Goal: Navigation & Orientation: Find specific page/section

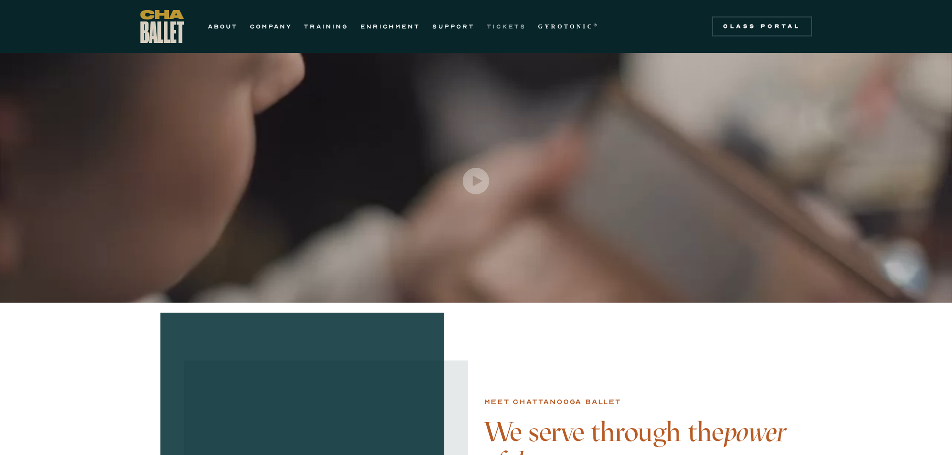
click at [506, 27] on link "TICKETS" at bounding box center [506, 26] width 39 height 12
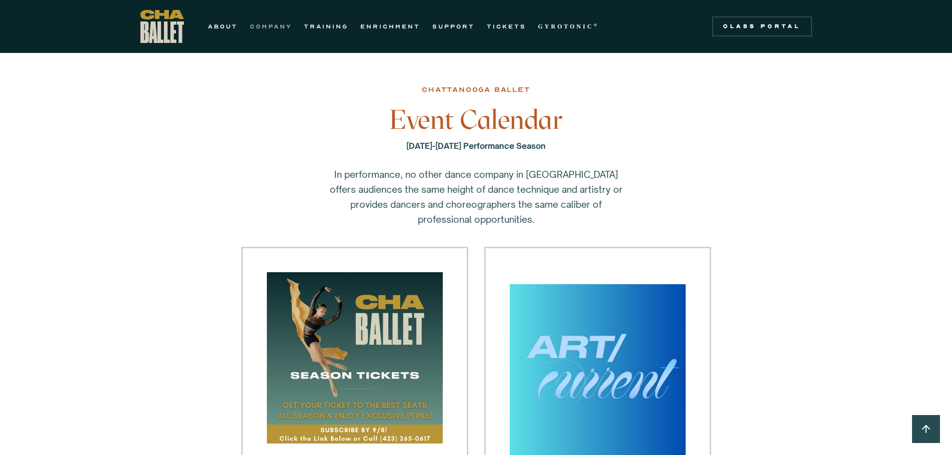
click at [272, 27] on link "COMPANY" at bounding box center [271, 26] width 42 height 12
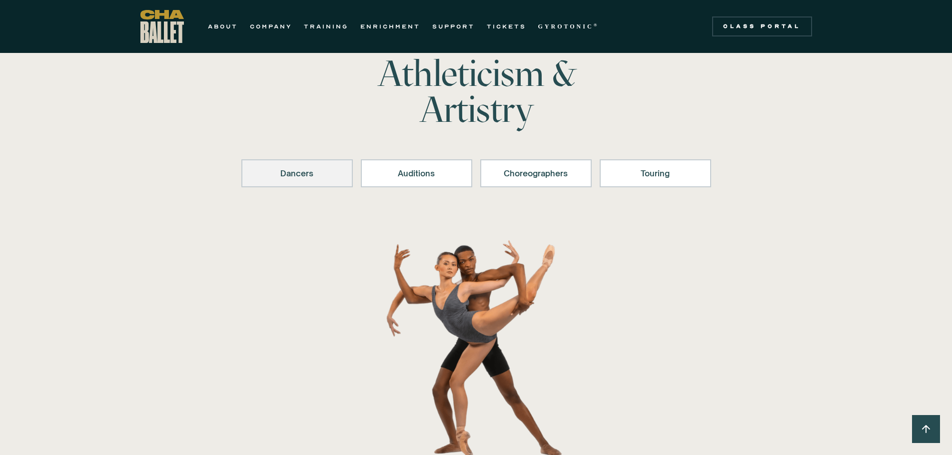
click at [319, 166] on link "Dancers" at bounding box center [296, 173] width 111 height 28
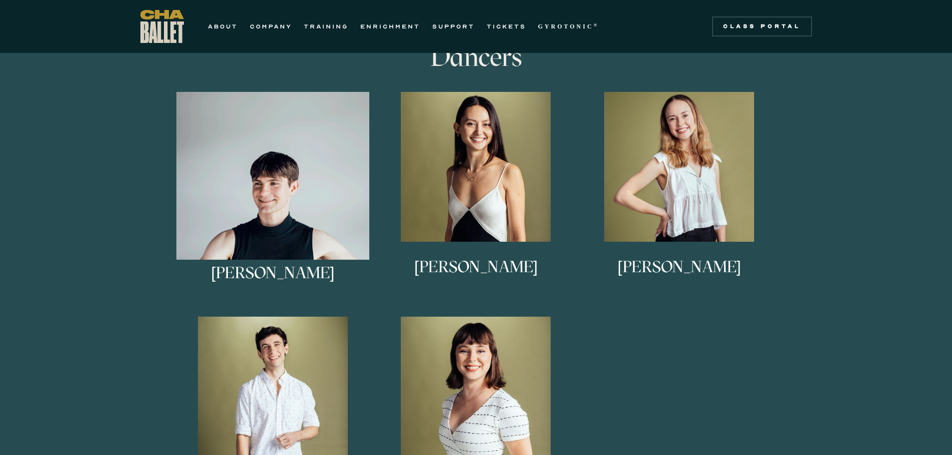
scroll to position [595, 0]
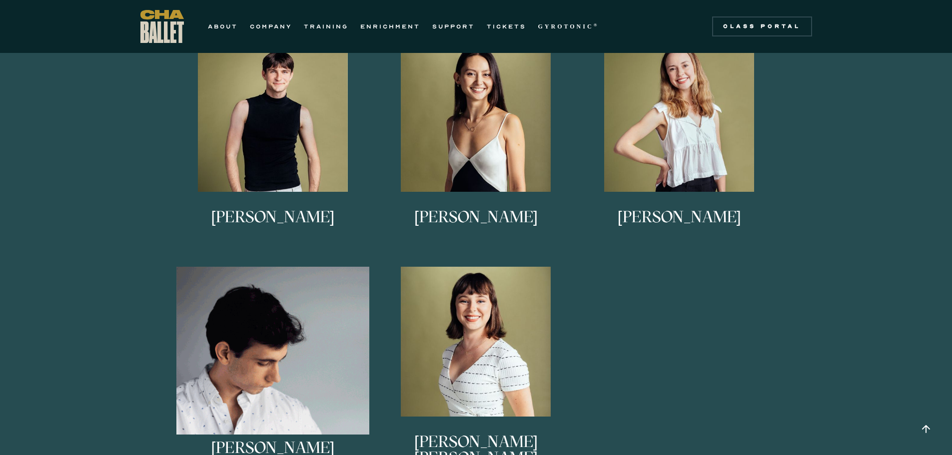
click at [237, 318] on img at bounding box center [272, 363] width 193 height 193
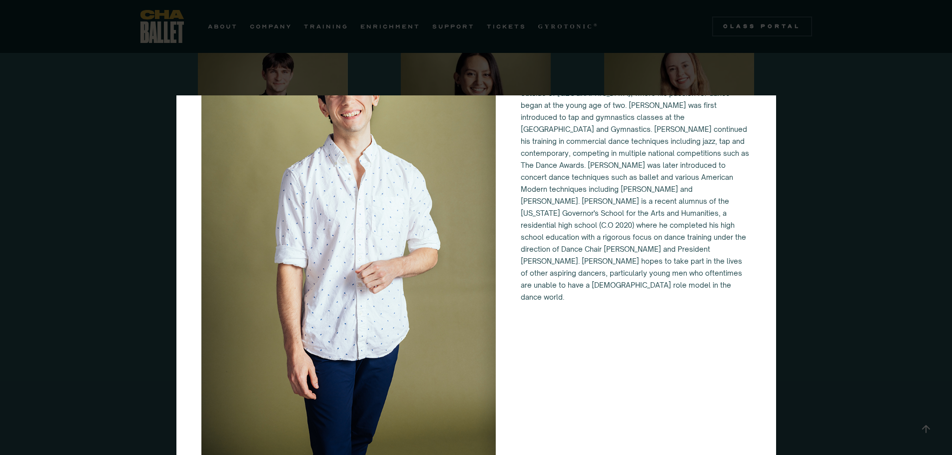
scroll to position [0, 0]
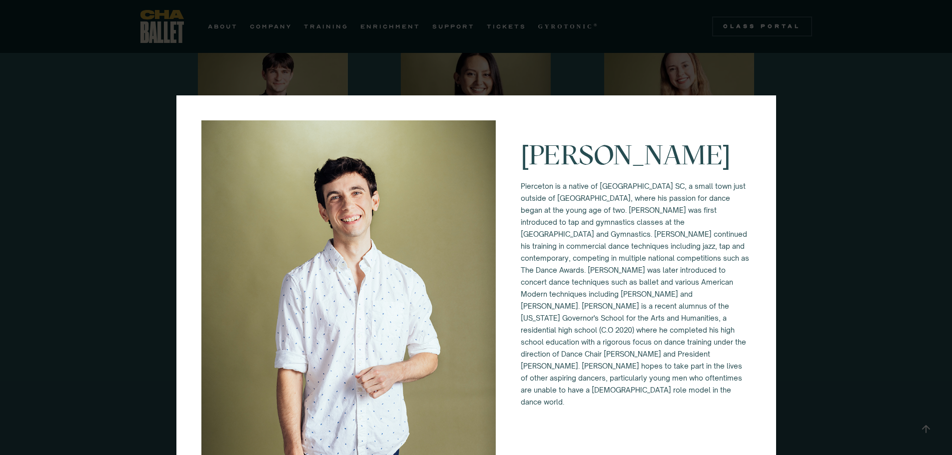
click at [398, 221] on img at bounding box center [348, 341] width 295 height 442
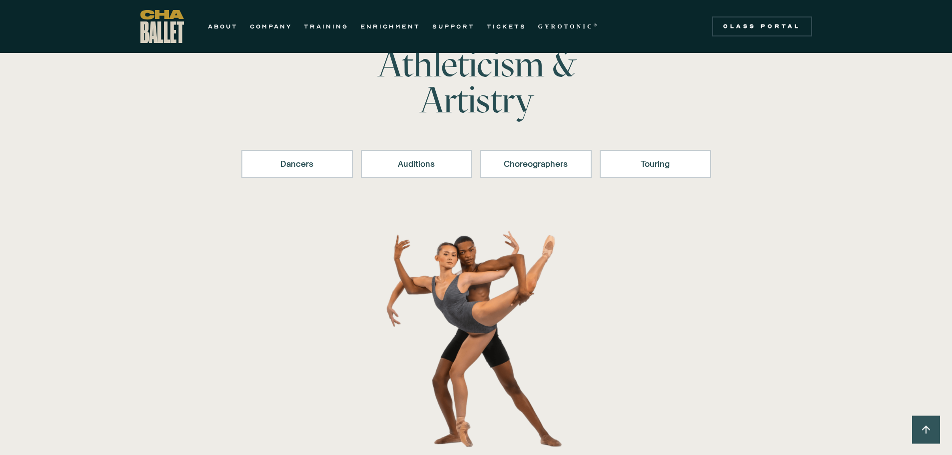
scroll to position [50, 0]
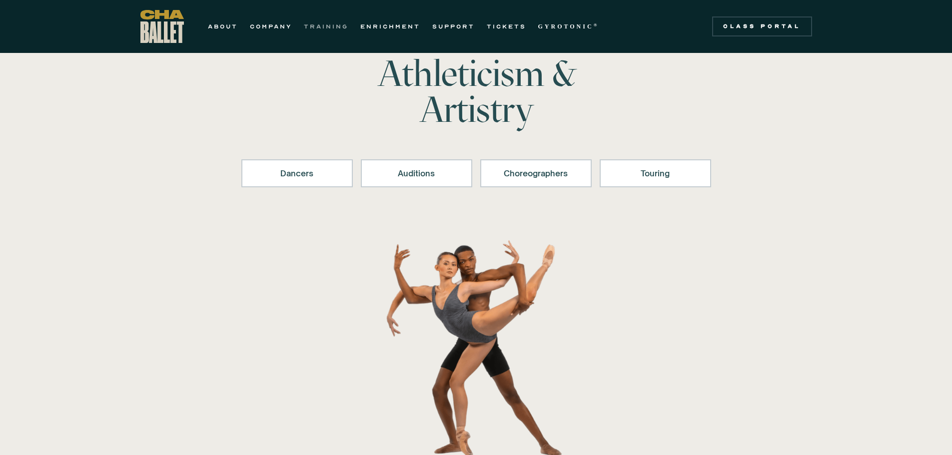
click at [331, 25] on link "TRAINING" at bounding box center [326, 26] width 44 height 12
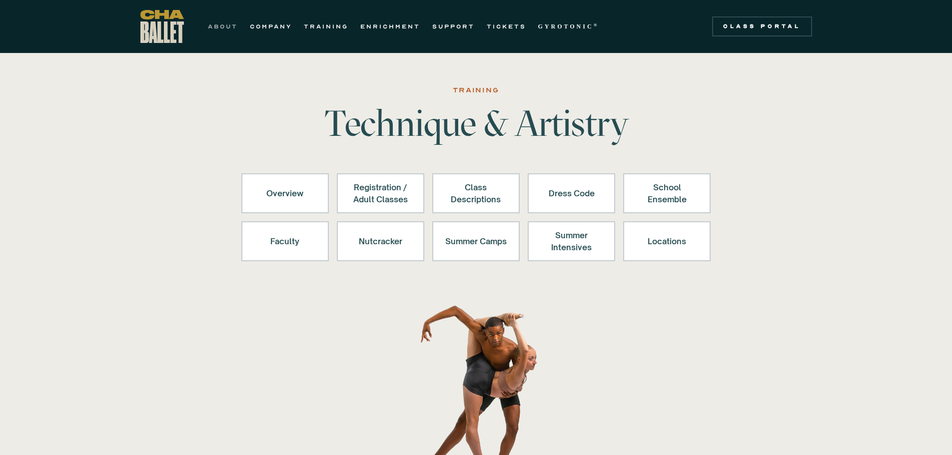
click at [218, 27] on link "ABOUT" at bounding box center [223, 26] width 30 height 12
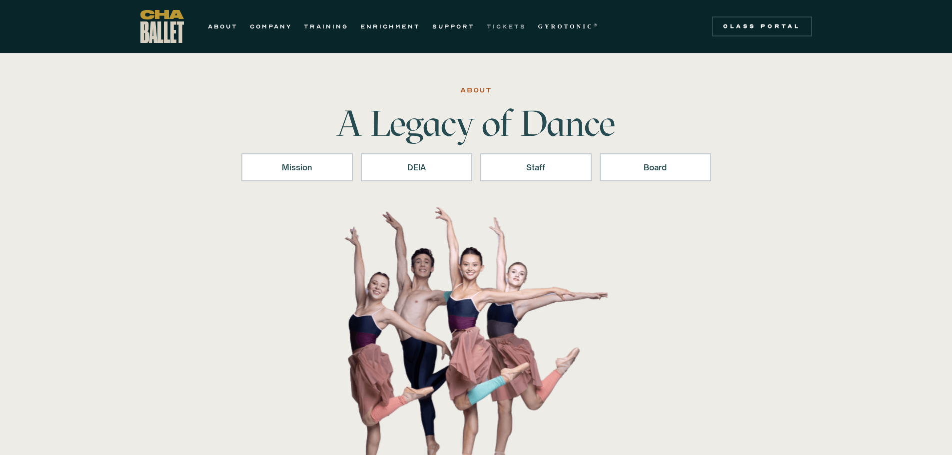
click at [515, 24] on link "TICKETS" at bounding box center [506, 26] width 39 height 12
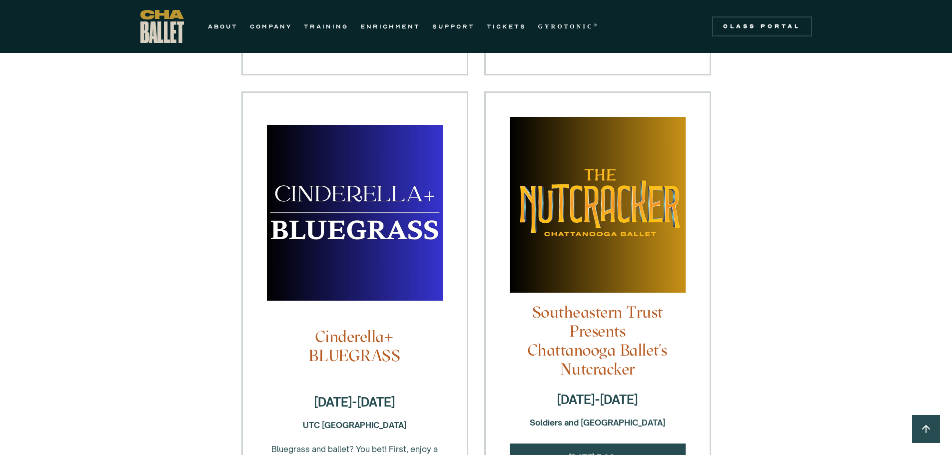
scroll to position [799, 0]
